Goal: Register for event/course

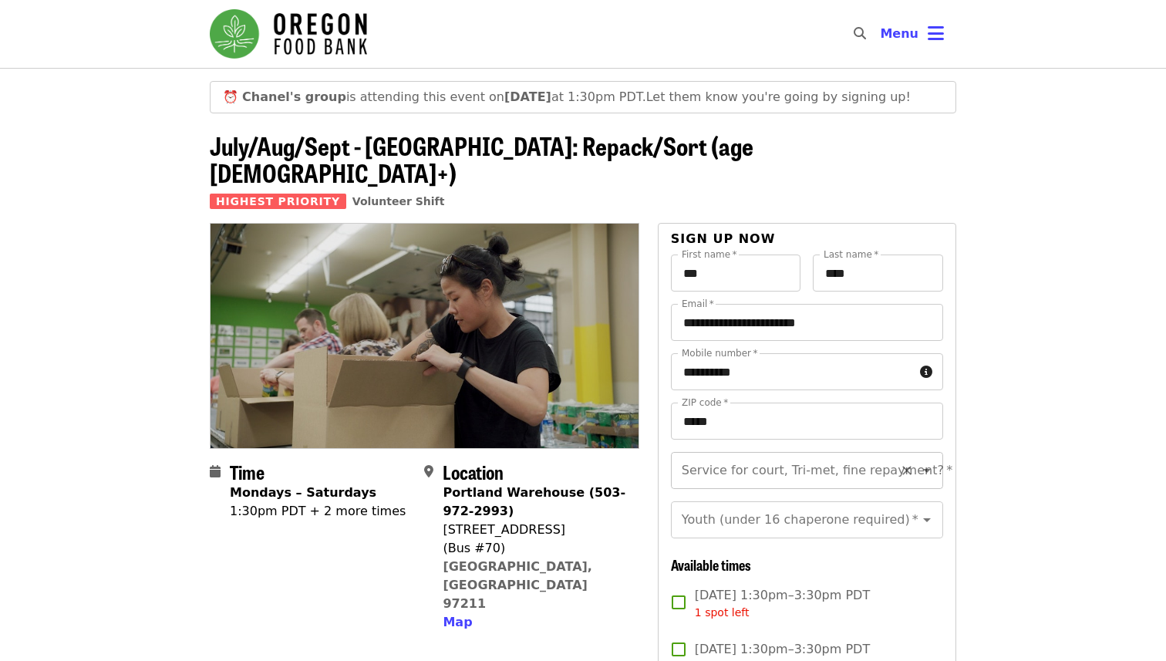
scroll to position [18, 0]
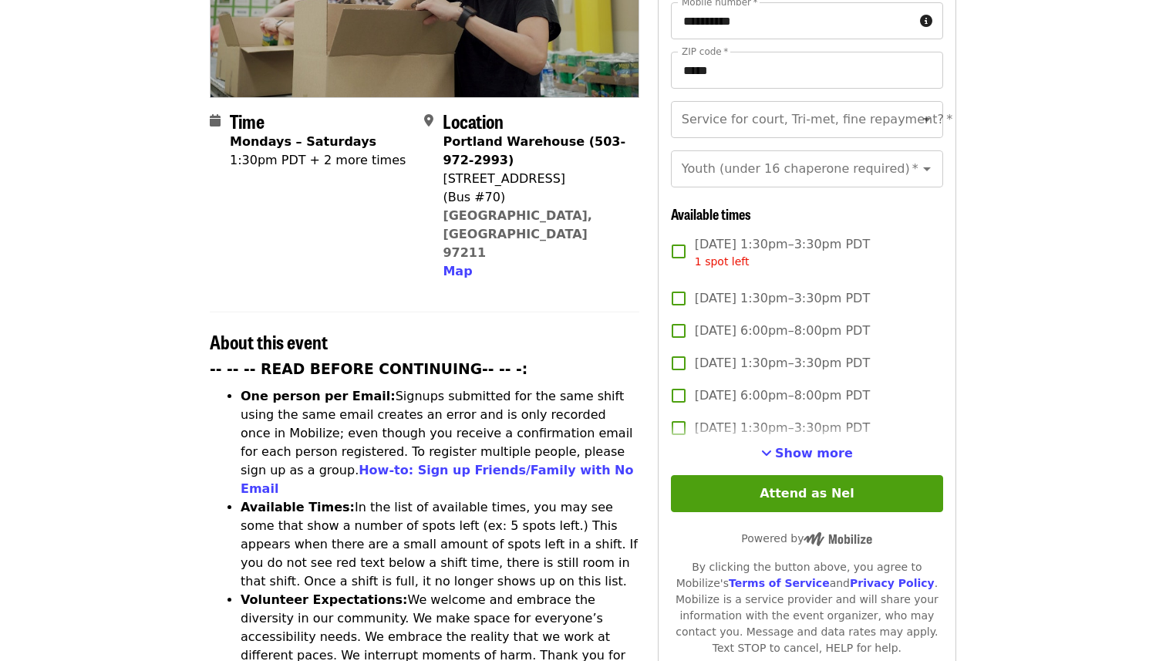
scroll to position [336, 0]
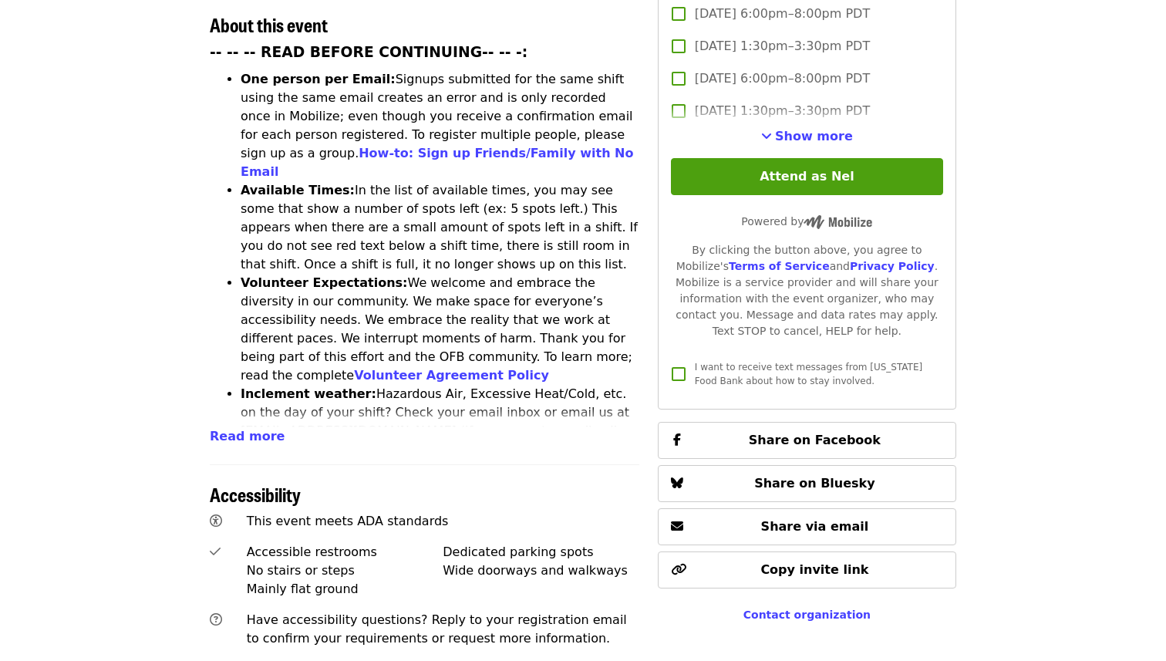
scroll to position [399, 0]
